Goal: Find specific fact: Find contact information

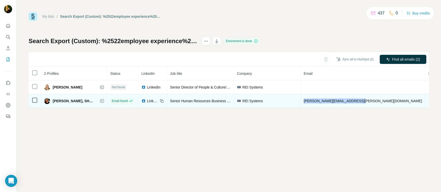
drag, startPoint x: 354, startPoint y: 101, endPoint x: 301, endPoint y: 102, distance: 53.2
click at [301, 102] on td "[PERSON_NAME][EMAIL_ADDRESS][PERSON_NAME][DOMAIN_NAME]" at bounding box center [363, 101] width 125 height 14
copy span "[PERSON_NAME][EMAIL_ADDRESS][PERSON_NAME][DOMAIN_NAME]"
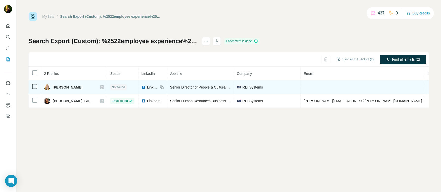
click at [100, 87] on icon at bounding box center [101, 87] width 3 height 3
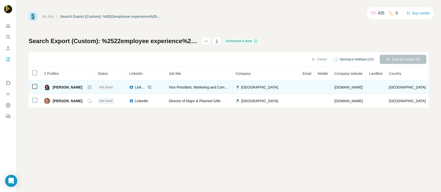
click at [88, 86] on icon at bounding box center [89, 87] width 3 height 4
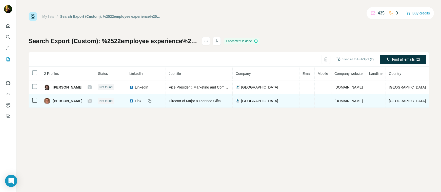
click at [88, 101] on icon at bounding box center [89, 100] width 3 height 3
